Goal: Task Accomplishment & Management: Complete application form

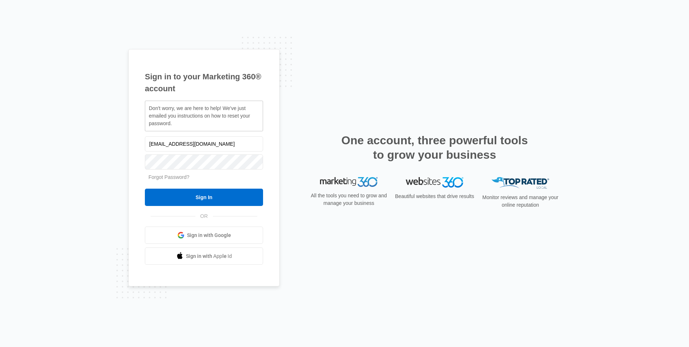
click at [145, 189] on input "Sign In" at bounding box center [204, 197] width 118 height 17
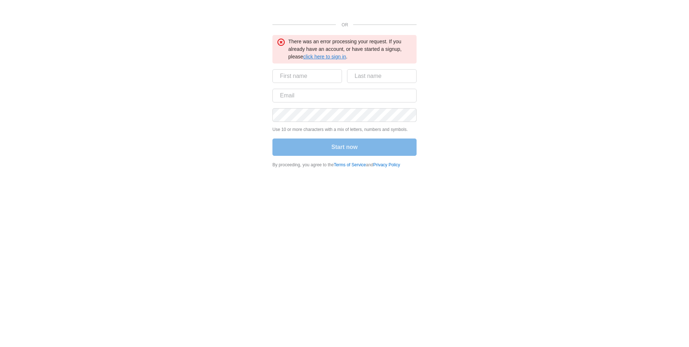
click at [339, 56] on link "click here to sign in" at bounding box center [324, 57] width 43 height 6
